Goal: Task Accomplishment & Management: Use online tool/utility

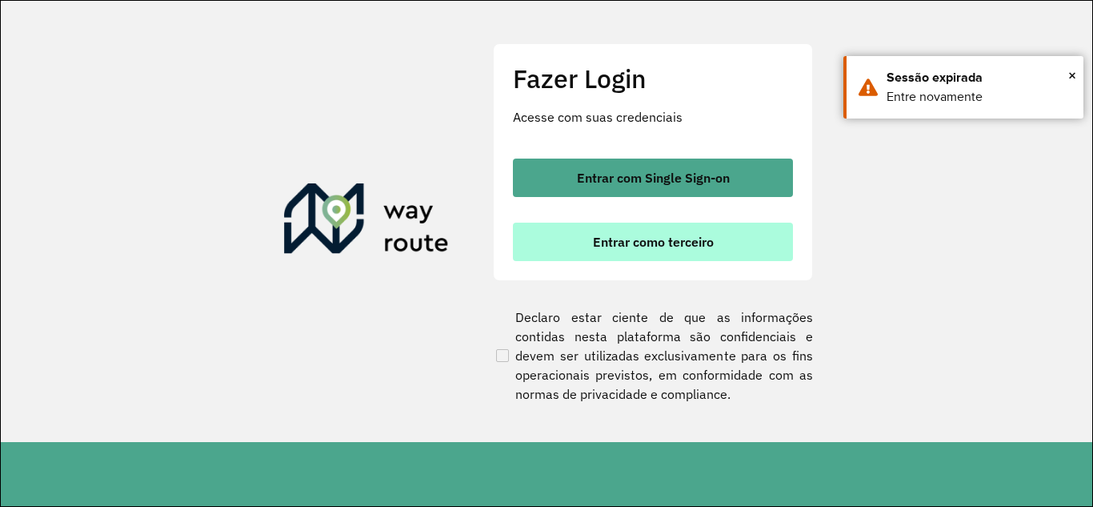
click at [616, 255] on button "Entrar como terceiro" at bounding box center [653, 241] width 280 height 38
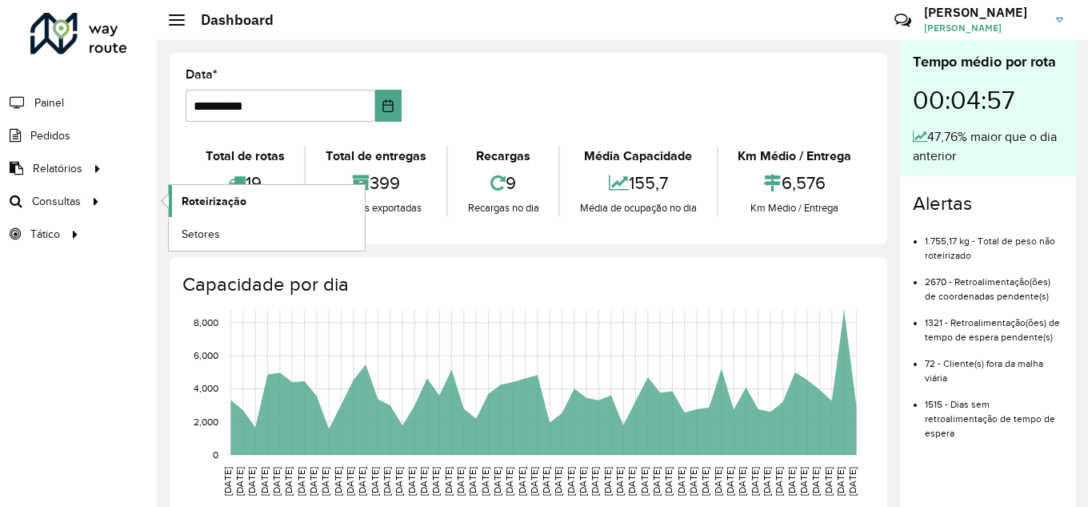
click at [195, 206] on span "Roteirização" at bounding box center [214, 201] width 65 height 17
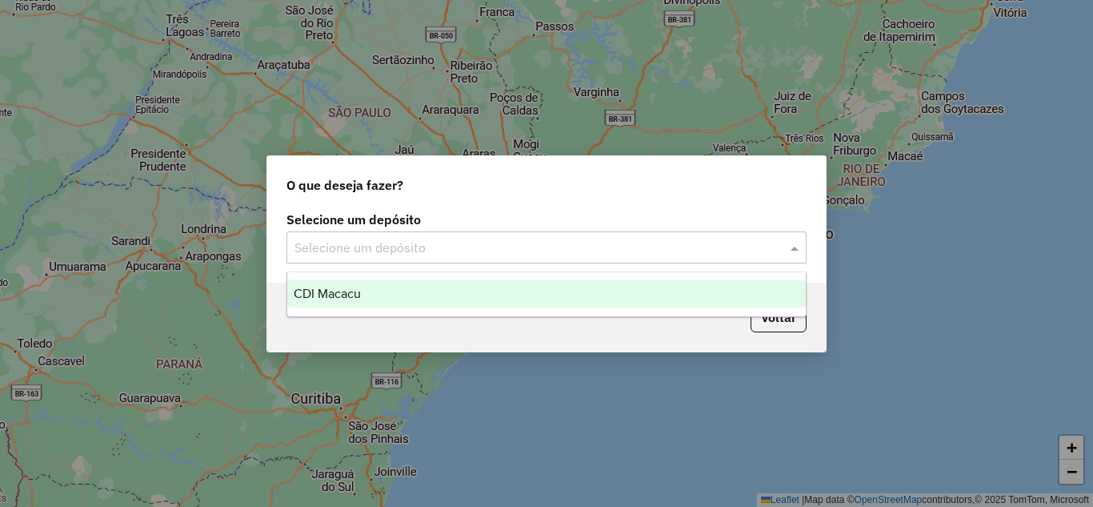
click at [519, 242] on input "text" at bounding box center [530, 247] width 472 height 19
click at [454, 298] on div "CDI Macacu" at bounding box center [546, 293] width 519 height 27
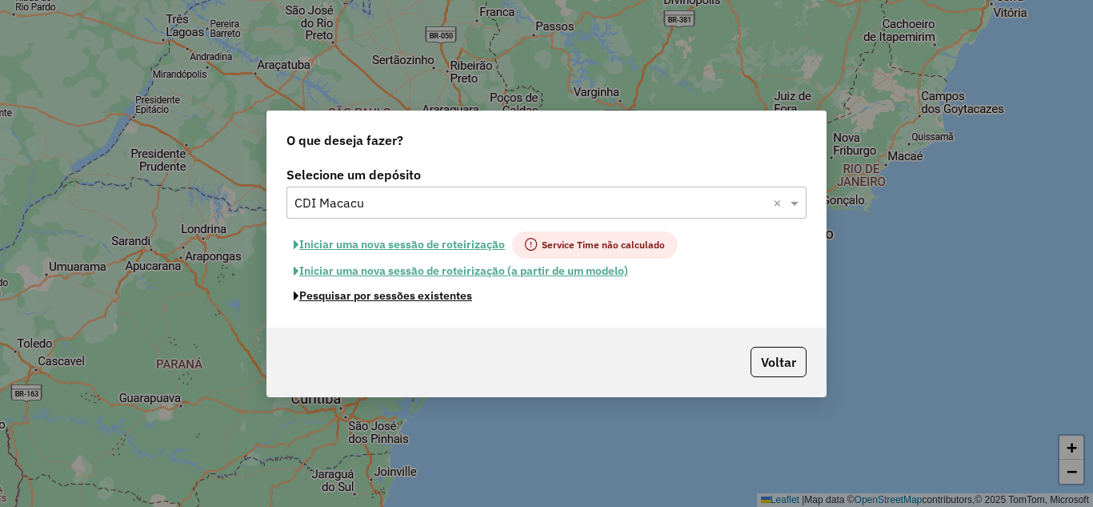
click at [454, 298] on button "Pesquisar por sessões existentes" at bounding box center [382, 295] width 193 height 25
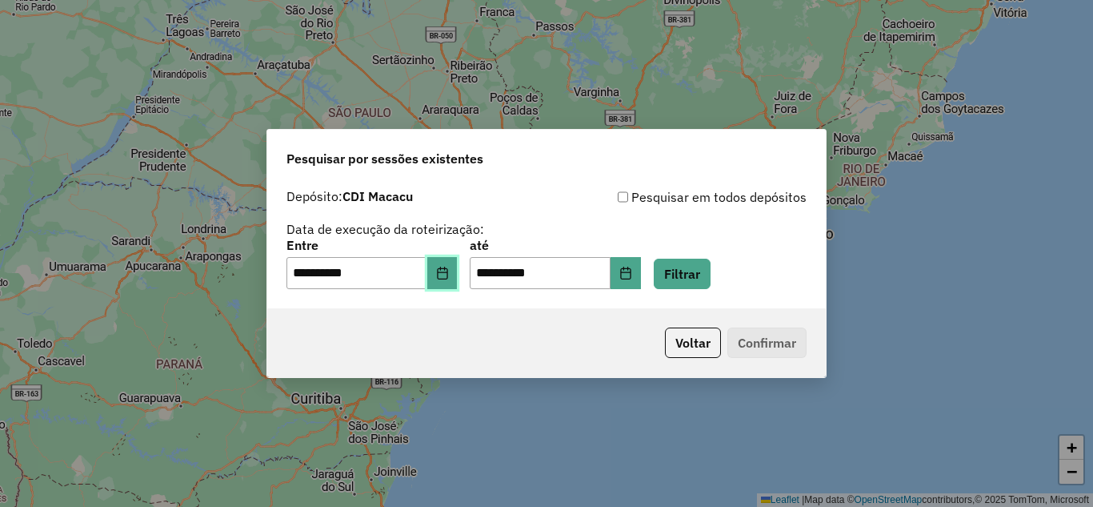
click at [458, 282] on button "Choose Date" at bounding box center [442, 273] width 30 height 32
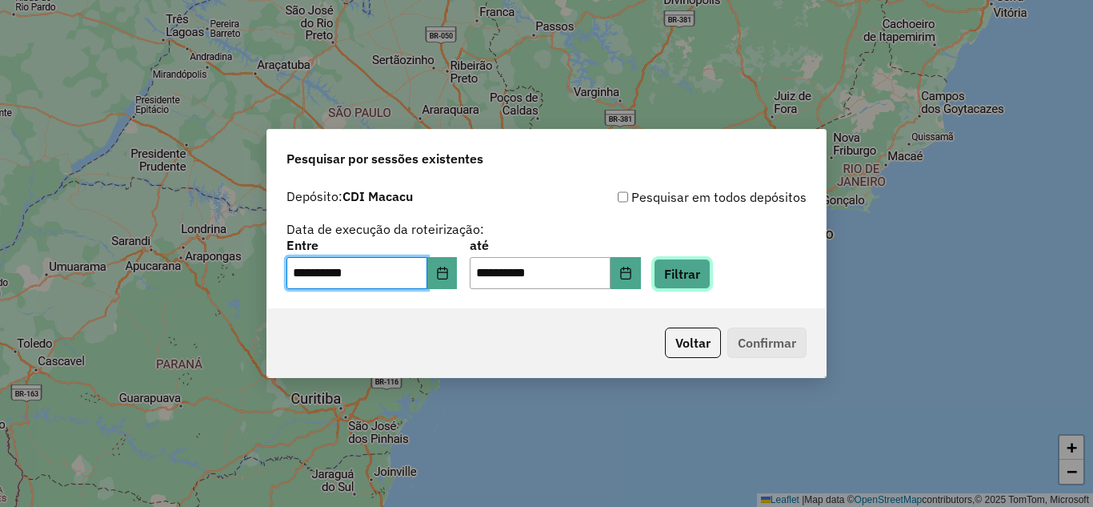
click at [683, 285] on button "Filtrar" at bounding box center [682, 273] width 57 height 30
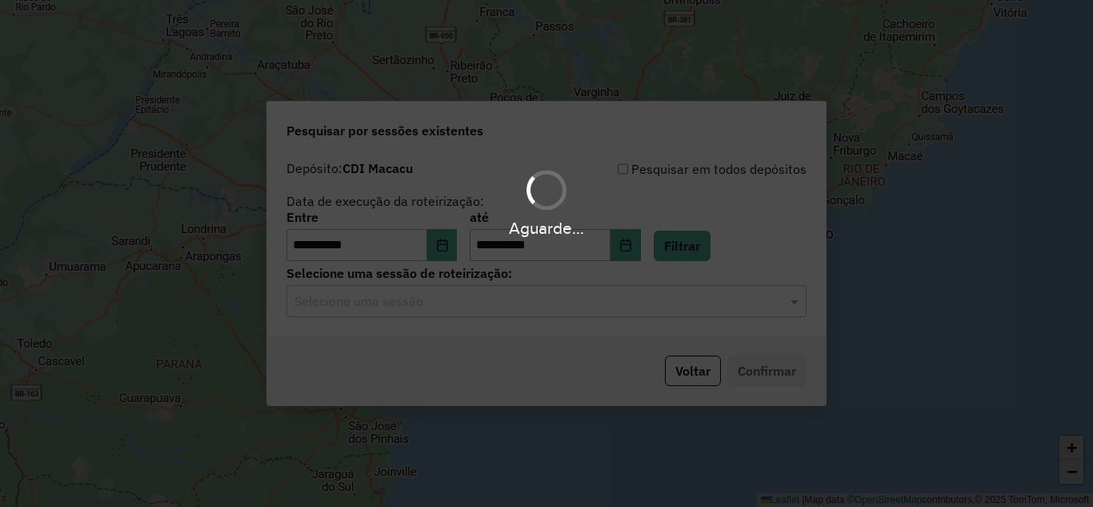
click at [447, 306] on div "Aguarde..." at bounding box center [546, 253] width 1093 height 507
click at [440, 302] on input "text" at bounding box center [530, 301] width 472 height 19
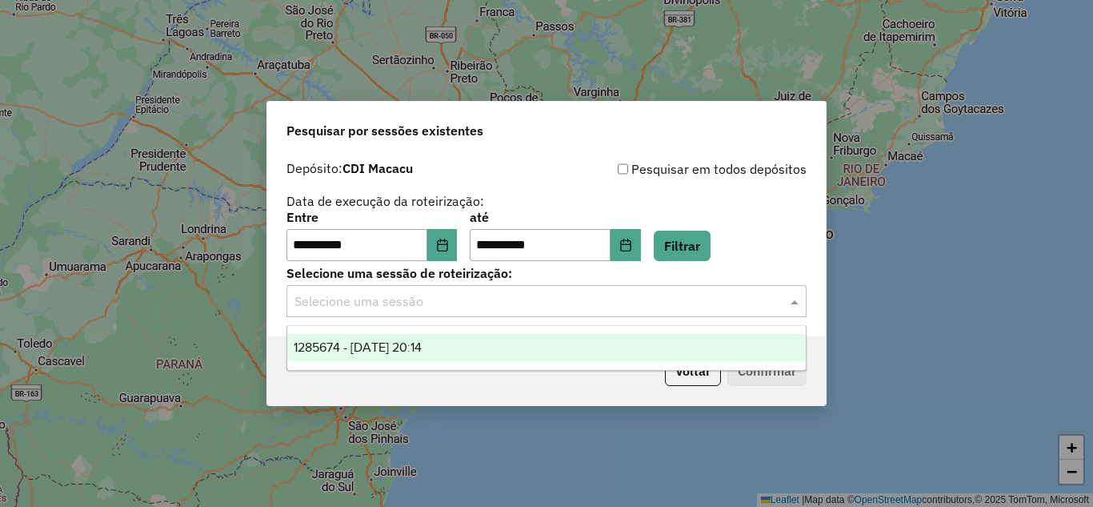
click at [504, 340] on div "1285674 - 30/09/2025 20:14" at bounding box center [546, 347] width 519 height 27
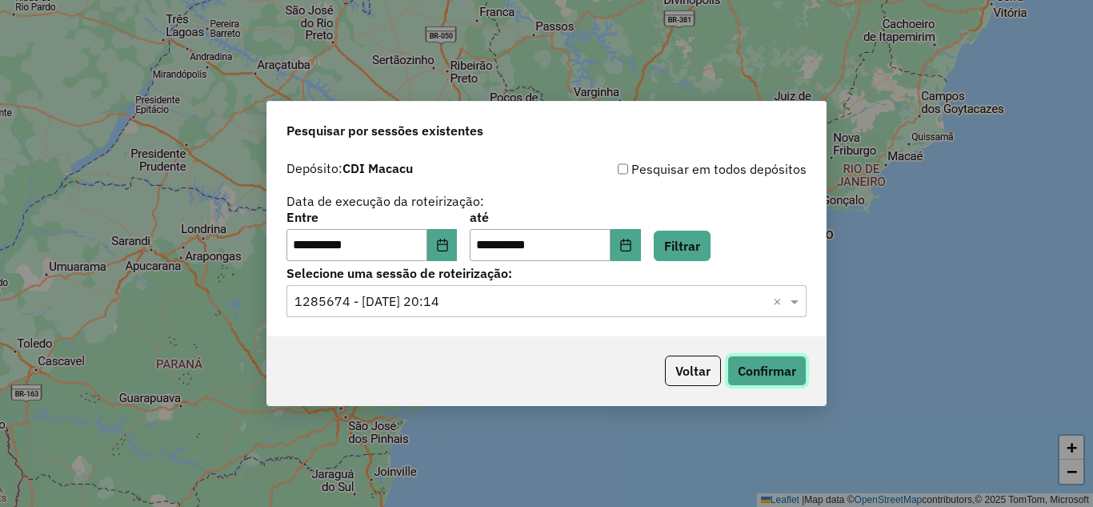
click at [756, 362] on button "Confirmar" at bounding box center [766, 370] width 79 height 30
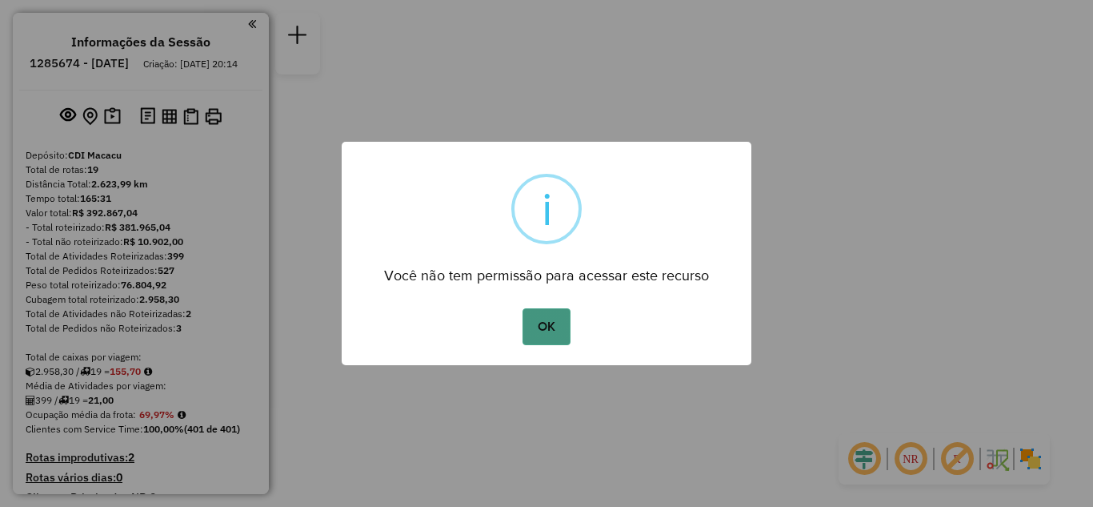
click at [547, 319] on button "OK" at bounding box center [546, 326] width 47 height 37
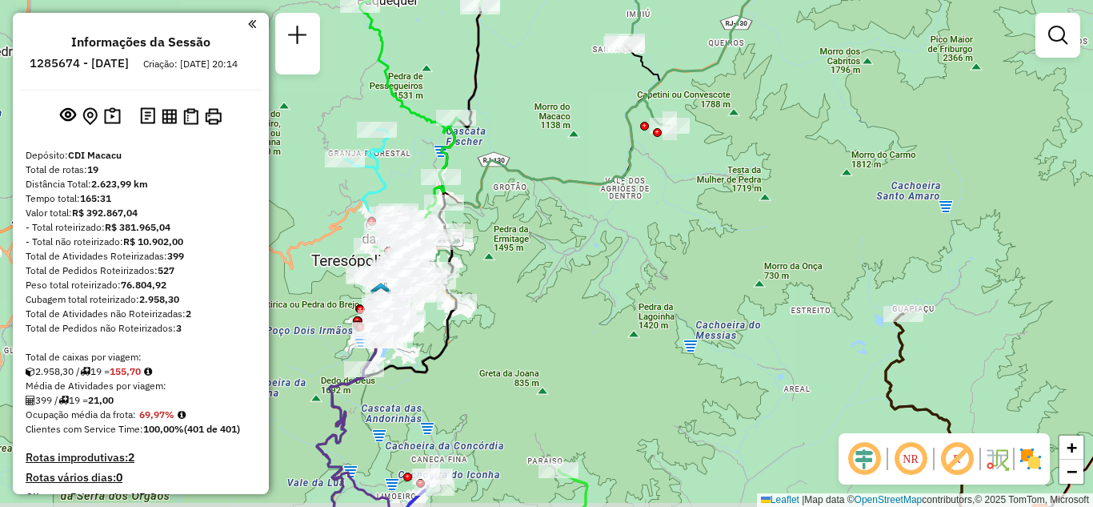
drag, startPoint x: 391, startPoint y: 249, endPoint x: 547, endPoint y: 231, distance: 157.8
click at [547, 231] on div "Janela de atendimento Grade de atendimento Capacidade Transportadoras Veículos …" at bounding box center [546, 253] width 1093 height 507
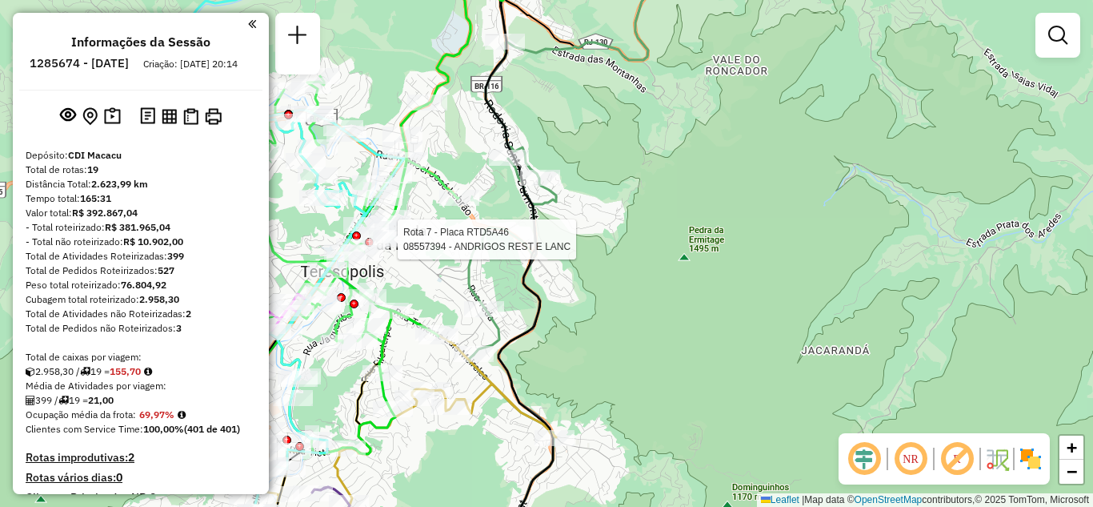
select select "**********"
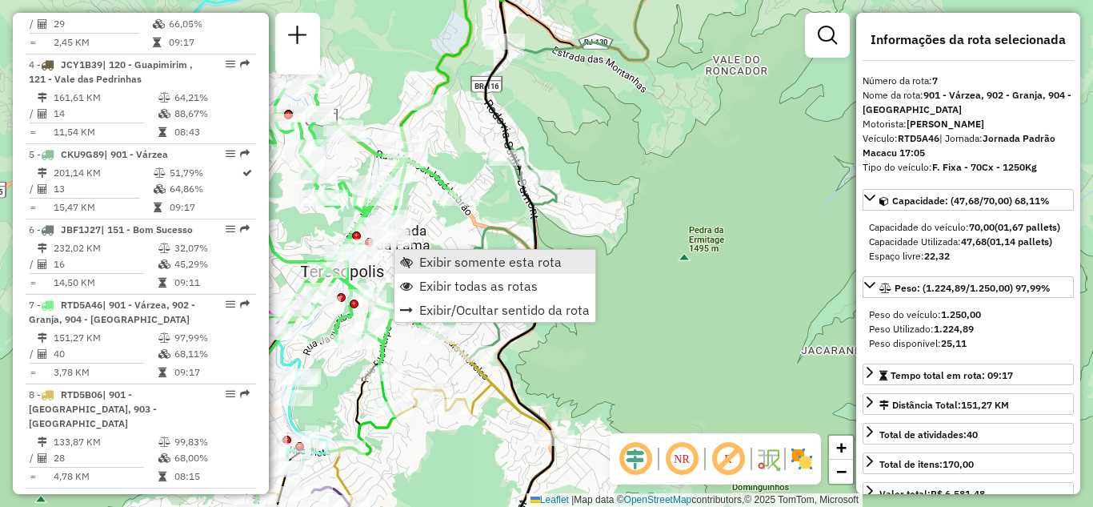
scroll to position [1122, 0]
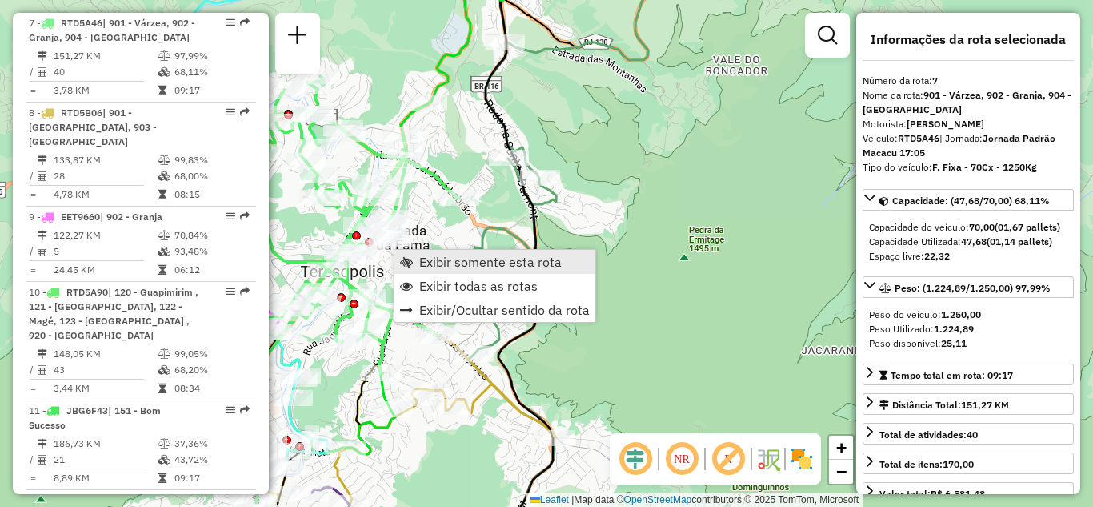
click at [443, 268] on span "Exibir somente esta rota" at bounding box center [490, 261] width 142 height 13
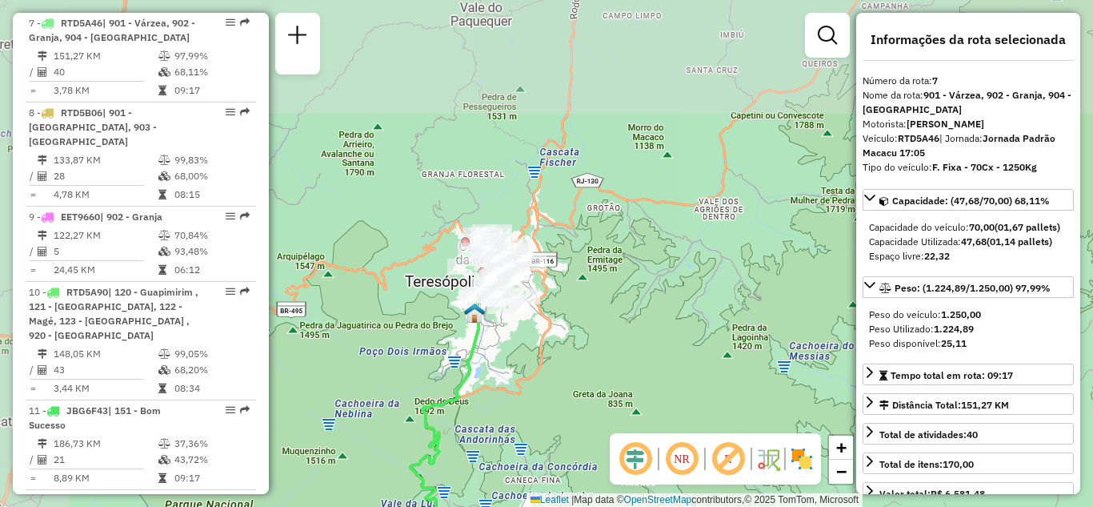
drag, startPoint x: 643, startPoint y: 437, endPoint x: 655, endPoint y: 439, distance: 12.2
click at [655, 439] on hb-router-mapa "Informações da Sessão 1285674 - 30/09/2025 Criação: 29/09/2025 20:14 Depósito: …" at bounding box center [546, 253] width 1093 height 507
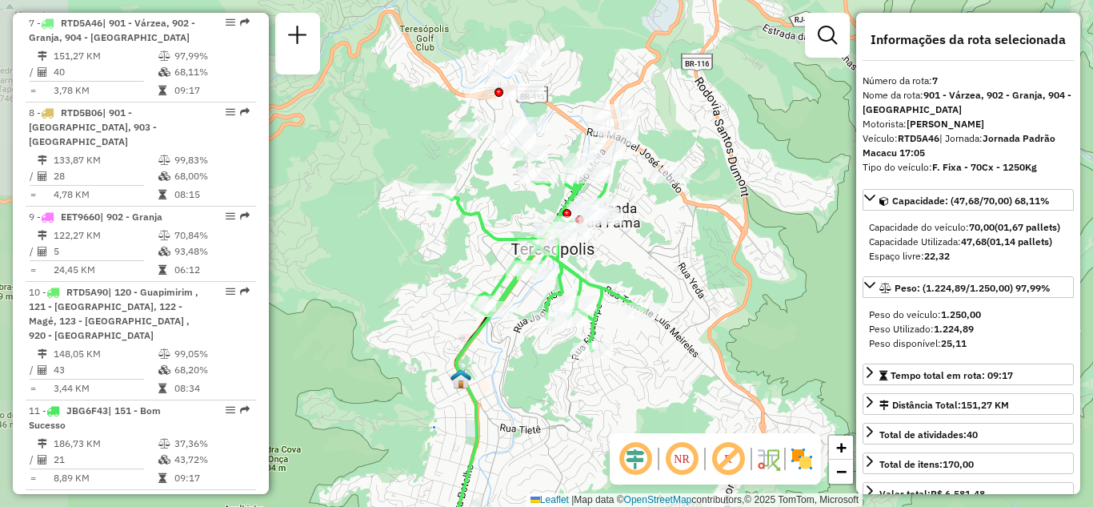
drag, startPoint x: 521, startPoint y: 331, endPoint x: 922, endPoint y: 544, distance: 453.9
click at [922, 506] on html "Aguarde... Pop-up bloqueado! Seu navegador bloqueou automáticamente a abertura …" at bounding box center [546, 253] width 1093 height 507
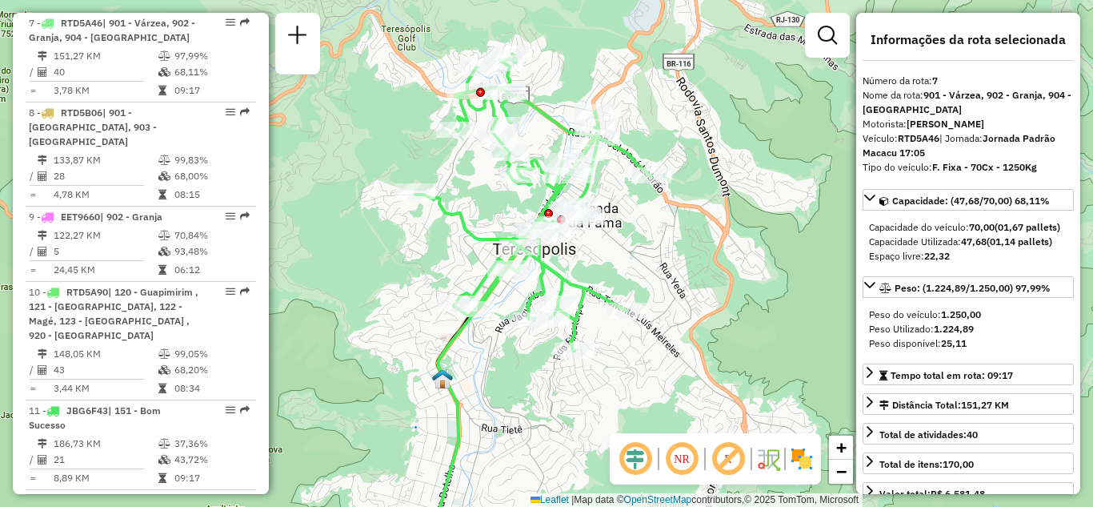
scroll to position [80, 0]
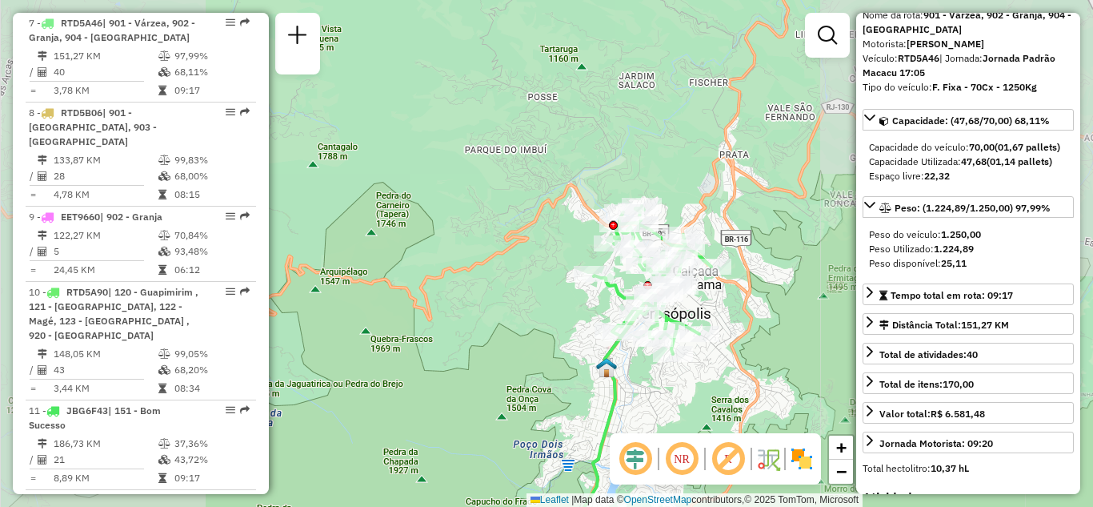
drag, startPoint x: 749, startPoint y: 347, endPoint x: 706, endPoint y: 331, distance: 46.1
click at [706, 331] on div "Janela de atendimento Grade de atendimento Capacidade Transportadoras Veículos …" at bounding box center [546, 253] width 1093 height 507
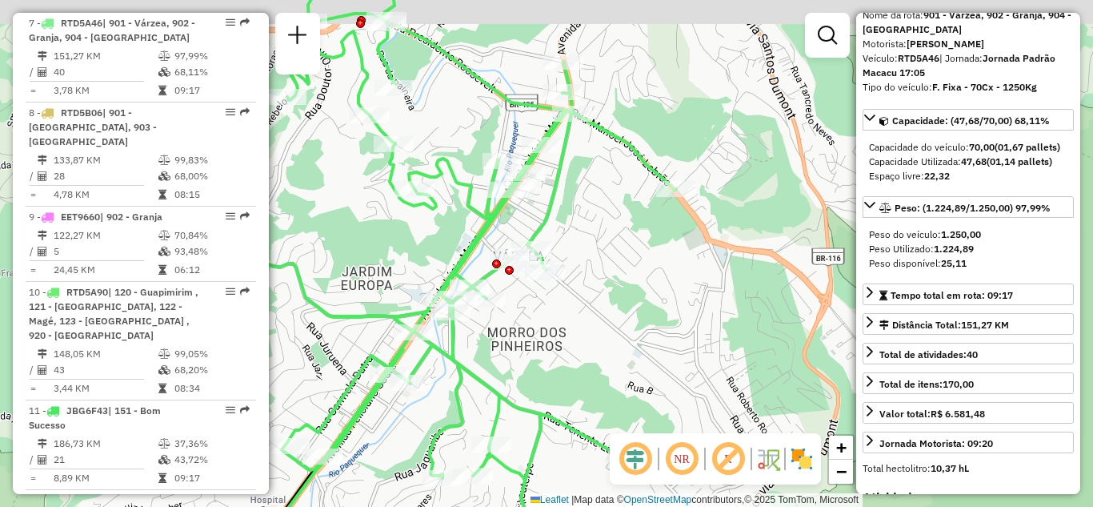
drag, startPoint x: 607, startPoint y: 264, endPoint x: 618, endPoint y: 280, distance: 19.5
click at [618, 280] on div "Janela de atendimento Grade de atendimento Capacidade Transportadoras Veículos …" at bounding box center [546, 253] width 1093 height 507
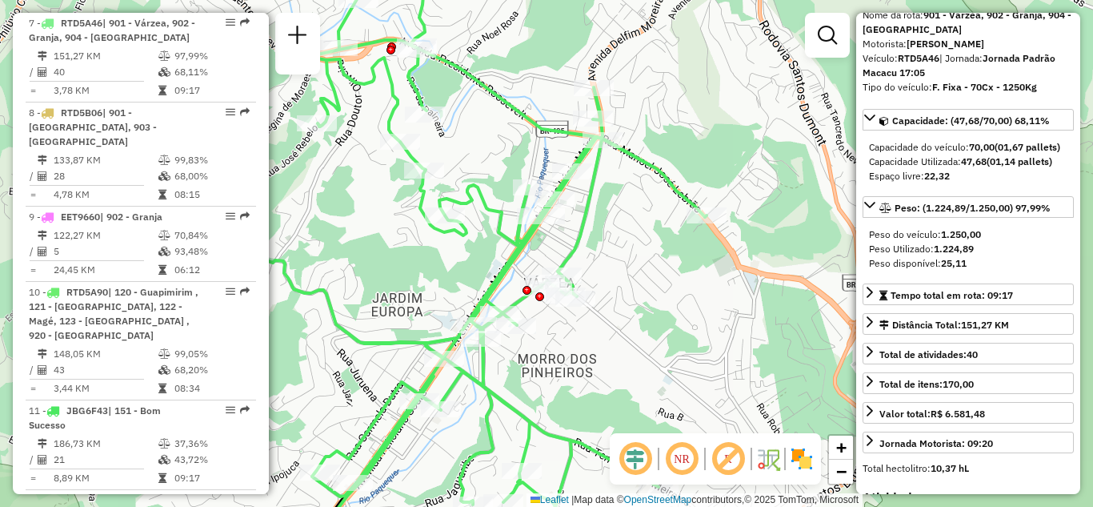
drag, startPoint x: 633, startPoint y: 250, endPoint x: 658, endPoint y: 262, distance: 27.2
click at [657, 262] on div "Janela de atendimento Grade de atendimento Capacidade Transportadoras Veículos …" at bounding box center [546, 253] width 1093 height 507
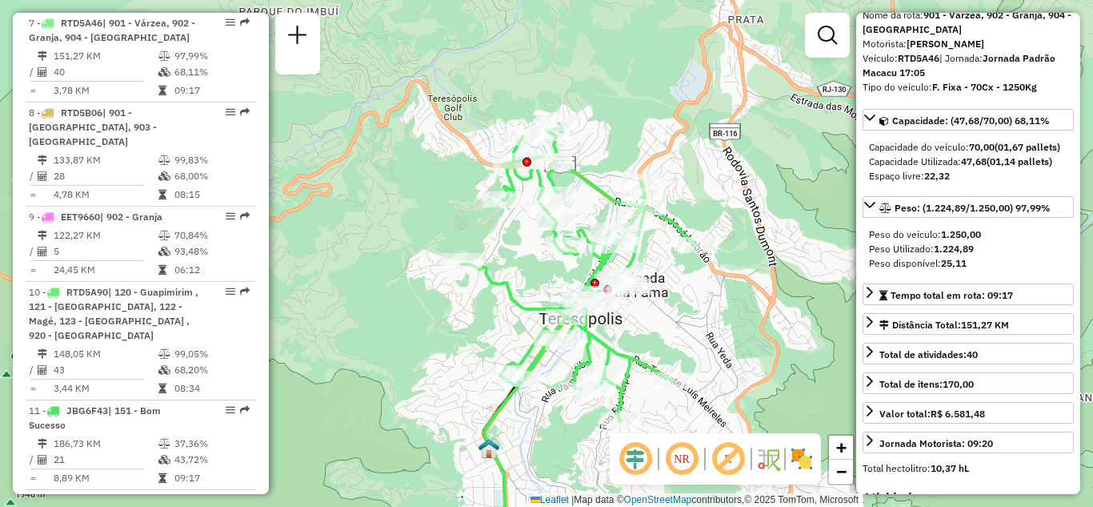
click at [674, 332] on div "Janela de atendimento Grade de atendimento Capacidade Transportadoras Veículos …" at bounding box center [546, 253] width 1093 height 507
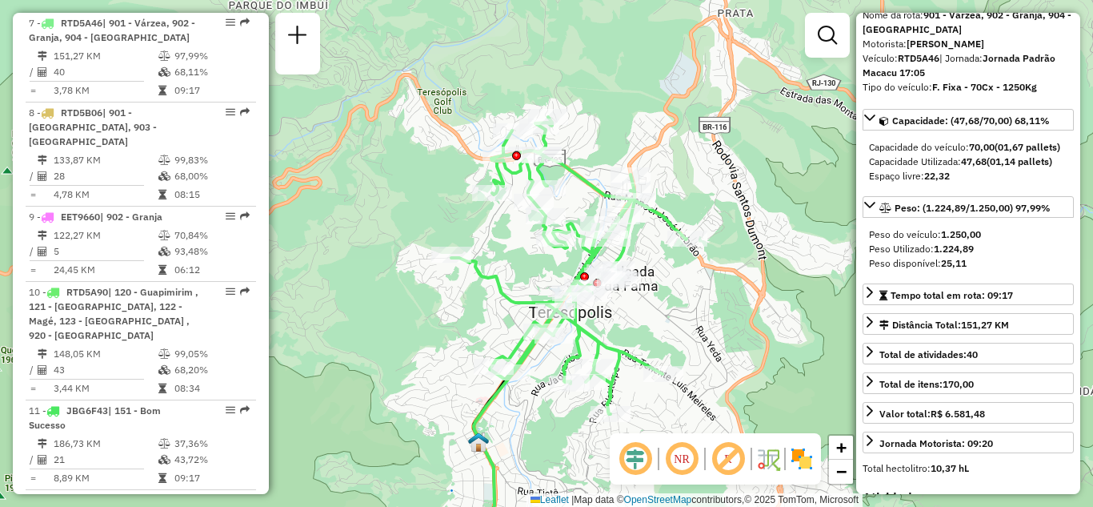
drag, startPoint x: 757, startPoint y: 195, endPoint x: 749, endPoint y: 191, distance: 8.9
click at [749, 191] on div "Janela de atendimento Grade de atendimento Capacidade Transportadoras Veículos …" at bounding box center [546, 253] width 1093 height 507
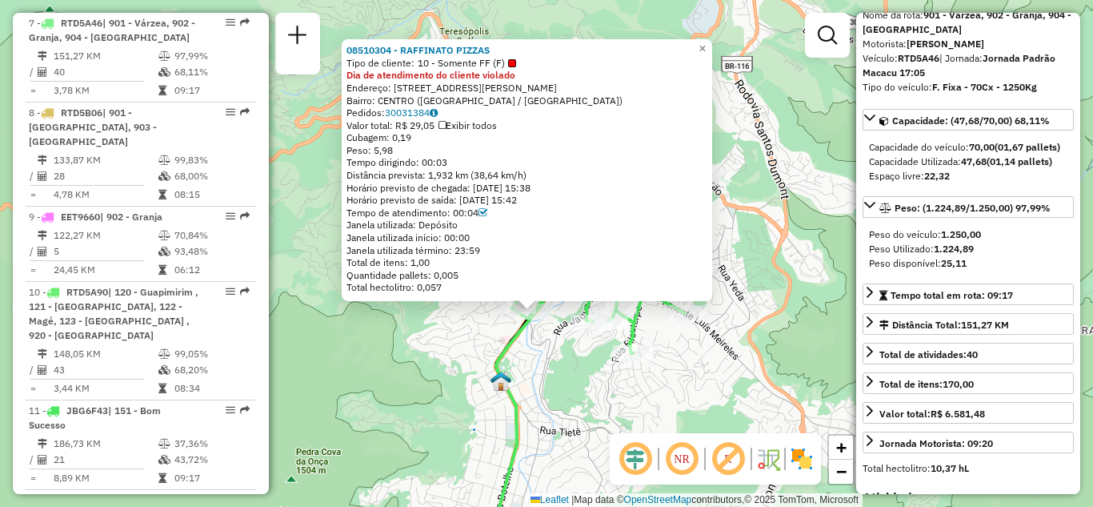
drag, startPoint x: 571, startPoint y: 374, endPoint x: 567, endPoint y: 396, distance: 22.8
click at [567, 396] on div "08510304 - RAFFINATO PIZZAS Tipo de cliente: 10 - Somente FF (F) Dia de atendim…" at bounding box center [546, 253] width 1093 height 507
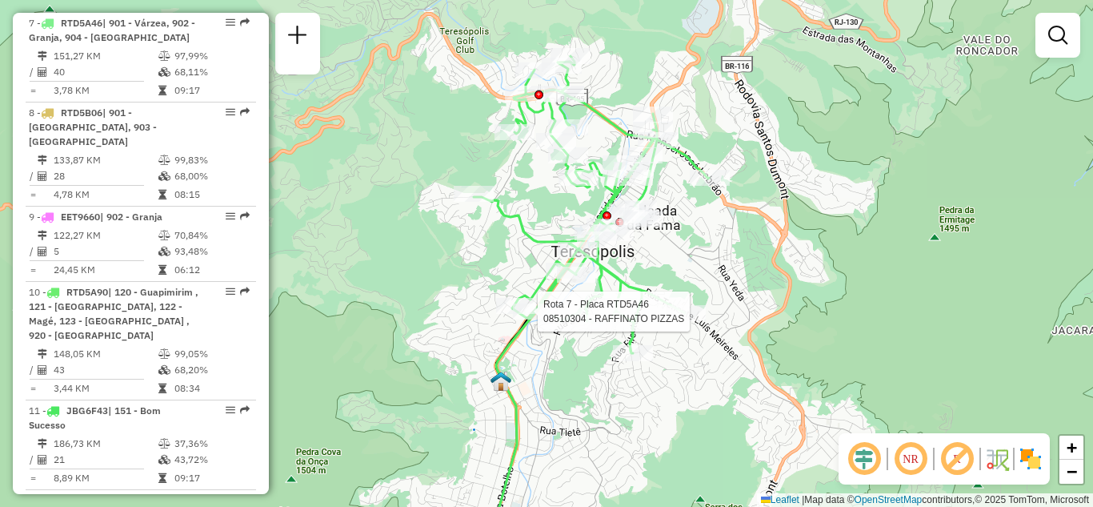
select select "**********"
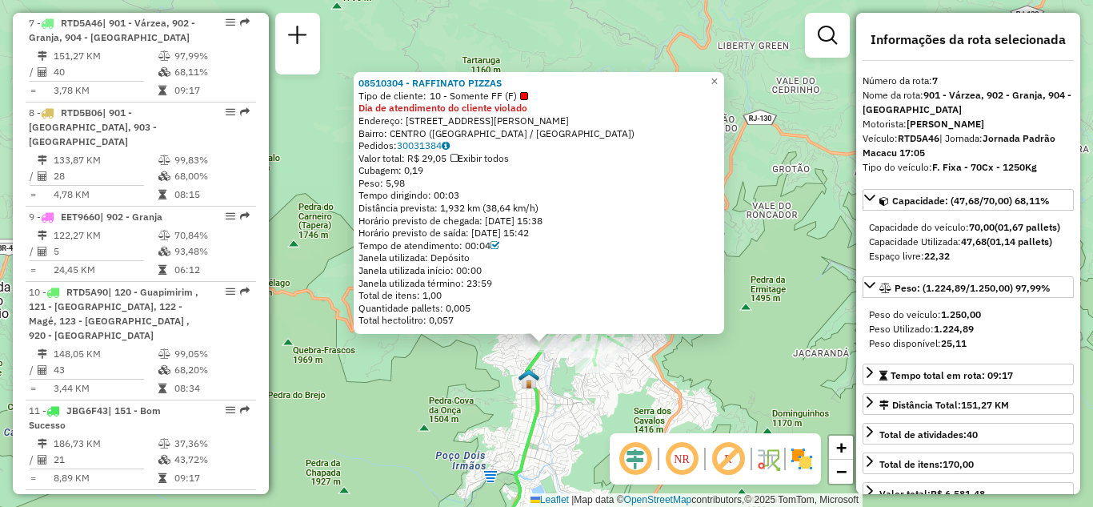
drag, startPoint x: 699, startPoint y: 345, endPoint x: 679, endPoint y: 391, distance: 50.1
click at [679, 391] on div "08510304 - RAFFINATO PIZZAS Tipo de cliente: 10 - Somente FF (F) Dia de atendim…" at bounding box center [546, 253] width 1093 height 507
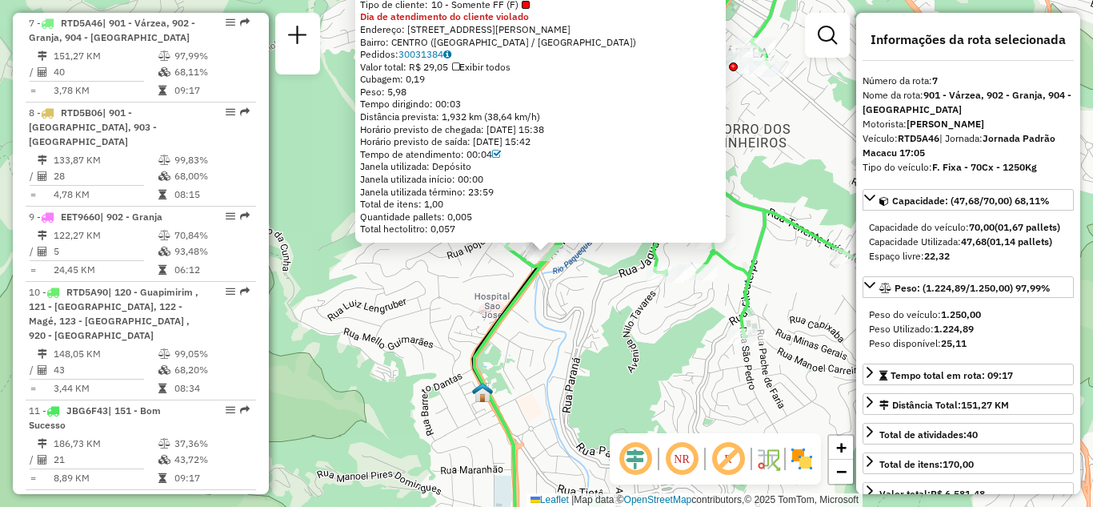
click at [576, 290] on div "08510304 - RAFFINATO PIZZAS Tipo de cliente: 10 - Somente FF (F) Dia de atendim…" at bounding box center [546, 253] width 1093 height 507
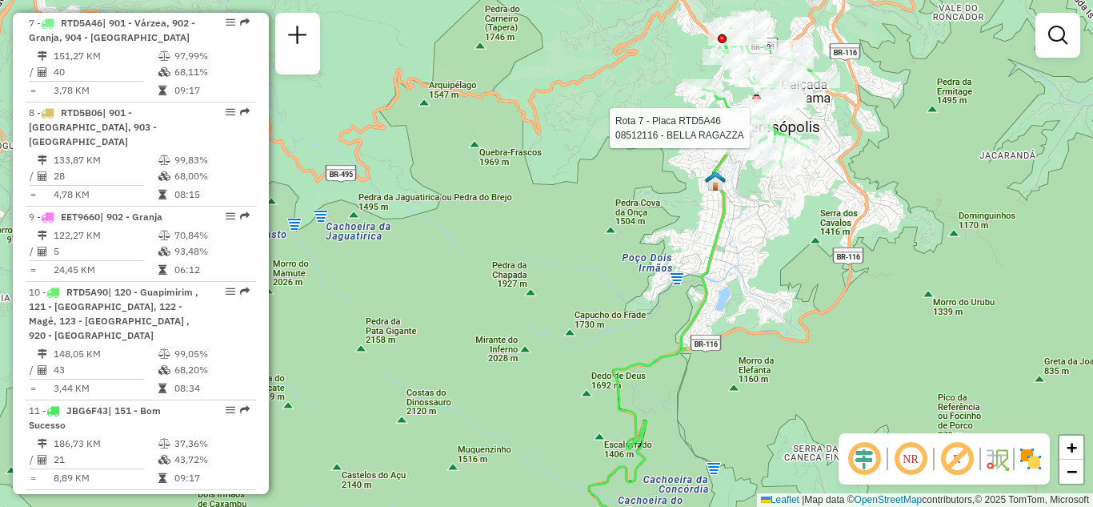
select select "**********"
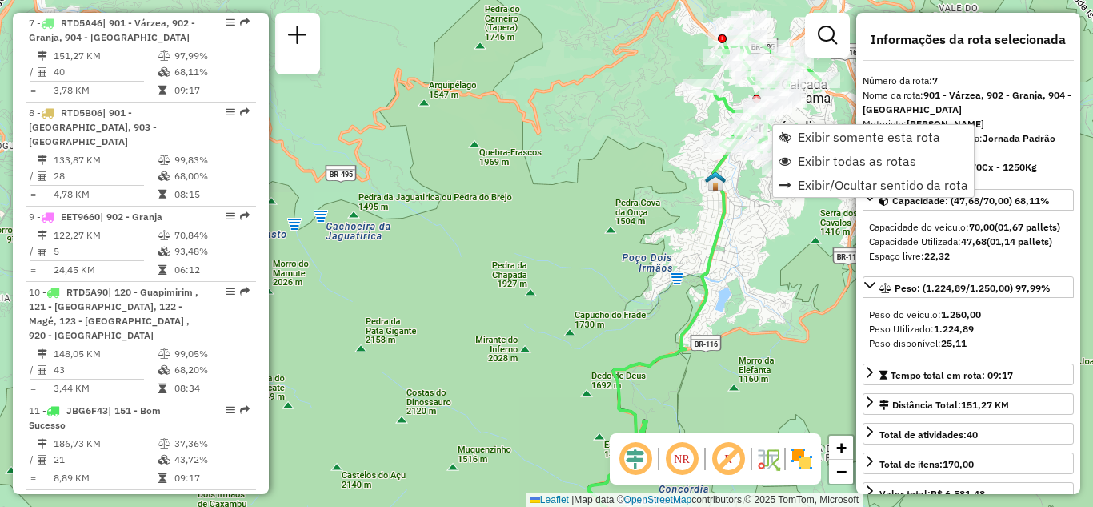
drag, startPoint x: 663, startPoint y: 218, endPoint x: 644, endPoint y: 322, distance: 105.8
click at [663, 231] on div "Janela de atendimento Grade de atendimento Capacidade Transportadoras Veículos …" at bounding box center [546, 253] width 1093 height 507
